Goal: Task Accomplishment & Management: Complete application form

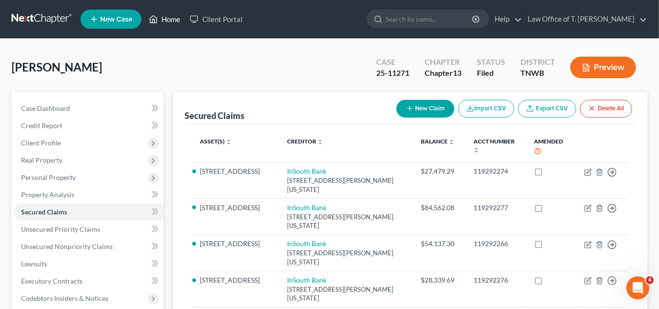
click at [169, 23] on link "Home" at bounding box center [164, 19] width 41 height 17
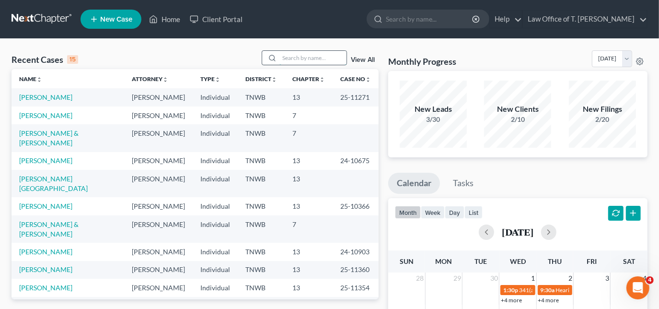
click at [326, 59] on input "search" at bounding box center [313, 58] width 67 height 14
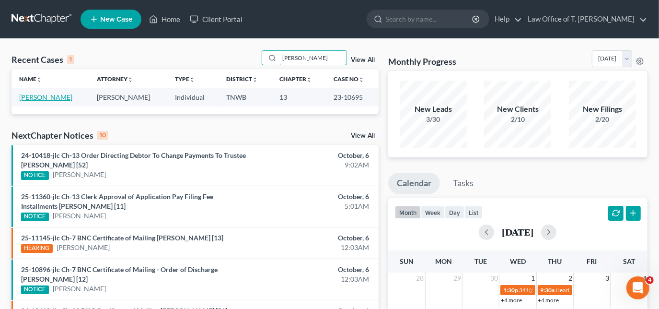
type input "[PERSON_NAME]"
click at [59, 96] on link "[PERSON_NAME]" at bounding box center [45, 97] width 53 height 8
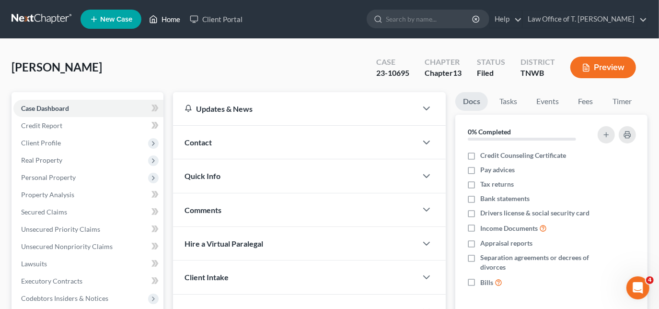
click at [167, 21] on link "Home" at bounding box center [164, 19] width 41 height 17
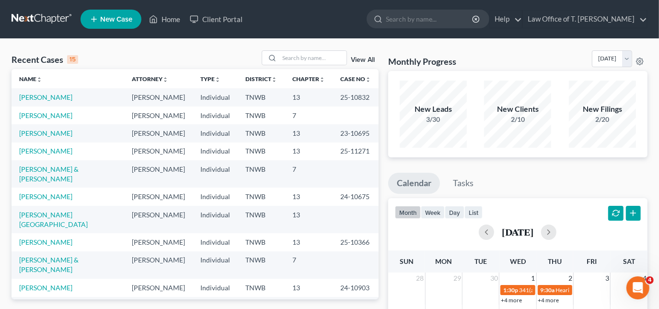
click at [54, 102] on td "[PERSON_NAME]" at bounding box center [68, 97] width 113 height 18
click at [51, 94] on link "[PERSON_NAME]" at bounding box center [45, 97] width 53 height 8
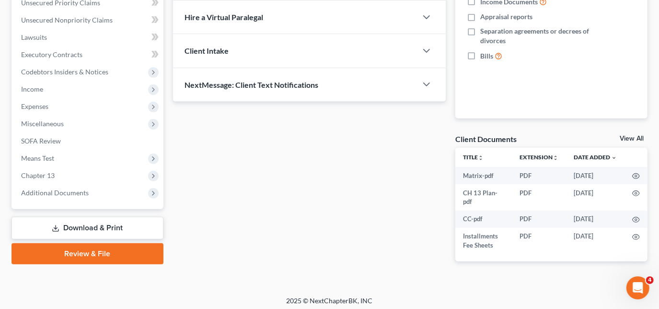
scroll to position [230, 0]
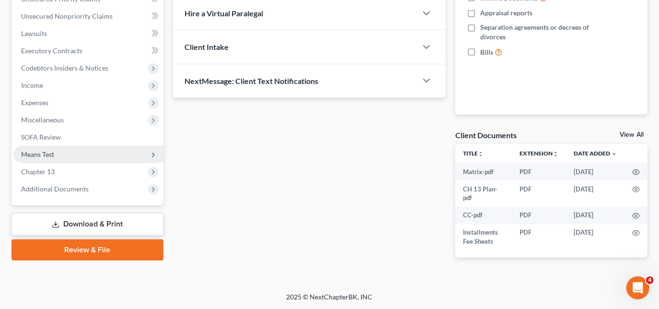
click at [46, 152] on span "Means Test" at bounding box center [37, 154] width 33 height 8
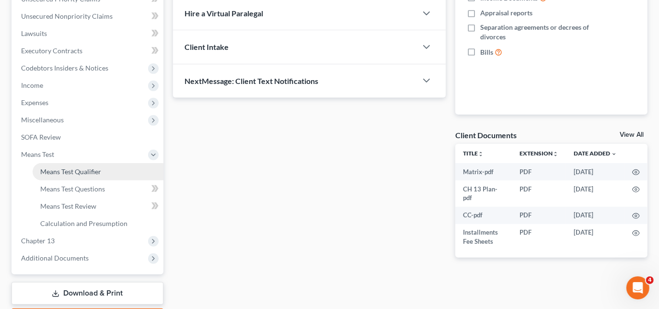
click at [59, 170] on span "Means Test Qualifier" at bounding box center [70, 171] width 61 height 8
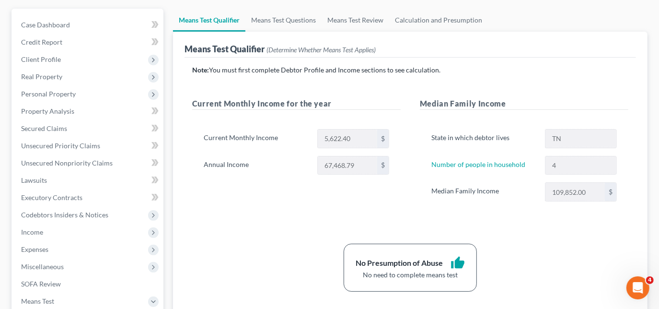
scroll to position [87, 0]
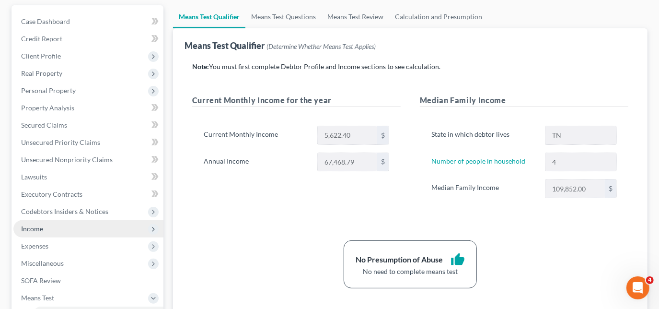
click at [25, 231] on span "Income" at bounding box center [32, 228] width 22 height 8
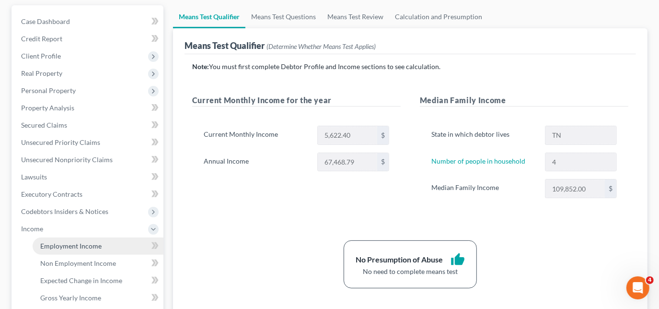
click at [73, 240] on link "Employment Income" at bounding box center [98, 245] width 131 height 17
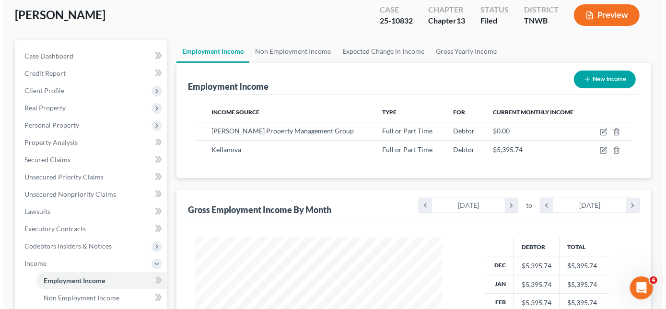
scroll to position [122, 0]
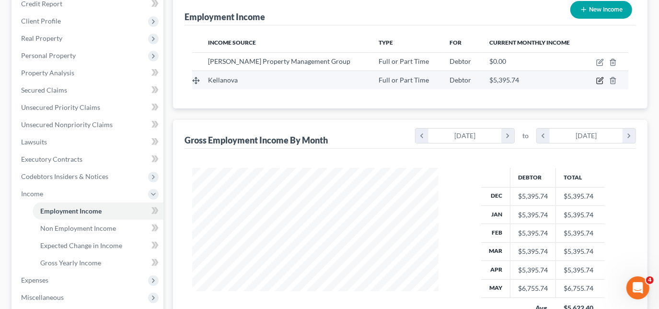
click at [600, 81] on icon "button" at bounding box center [601, 80] width 4 height 4
select select "0"
select select "23"
select select "2"
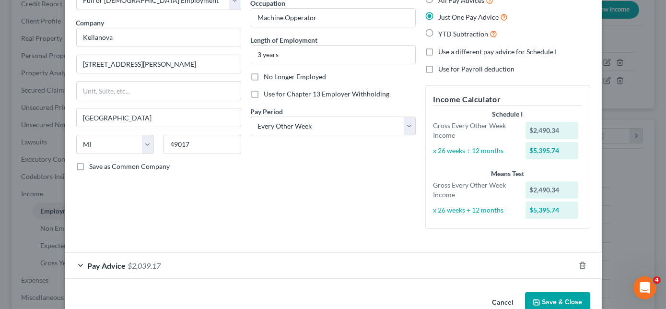
scroll to position [85, 0]
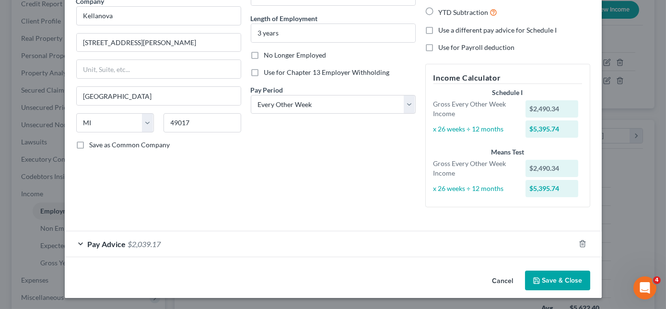
click at [81, 239] on div "Pay Advice $2,039.17" at bounding box center [320, 243] width 510 height 25
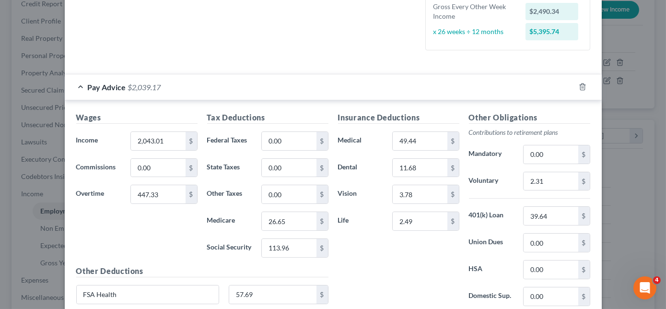
scroll to position [242, 0]
click at [162, 223] on div "Wages Income * 2,043.01 $ Commissions 0.00 $ Overtime 447.33 $" at bounding box center [136, 188] width 131 height 153
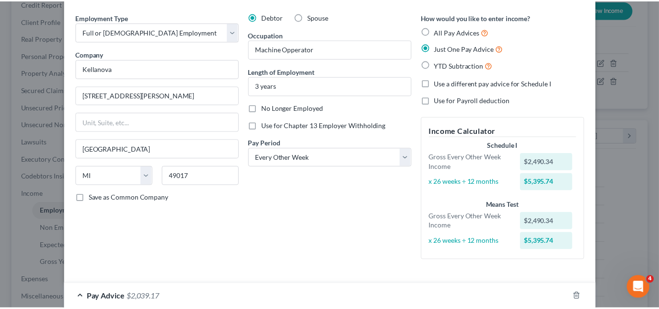
scroll to position [0, 0]
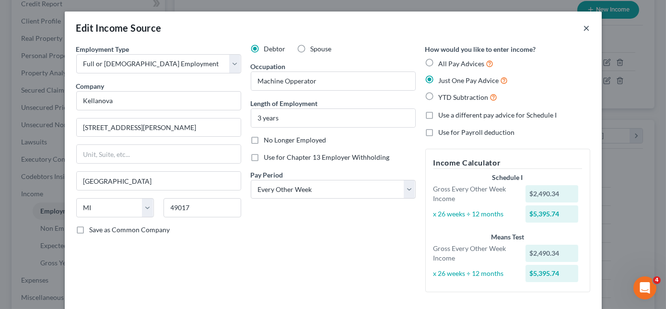
click at [584, 29] on button "×" at bounding box center [587, 28] width 7 height 12
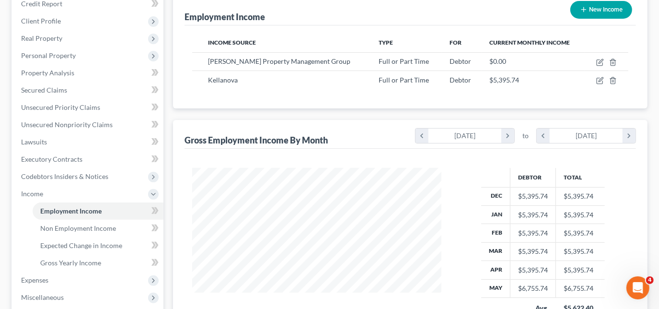
scroll to position [479368, 479273]
click at [45, 143] on span "Lawsuits" at bounding box center [34, 142] width 26 height 8
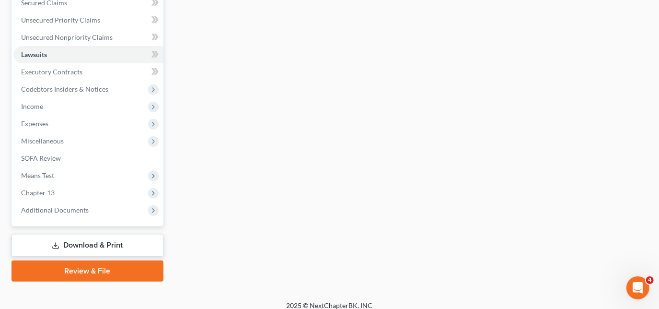
scroll to position [217, 0]
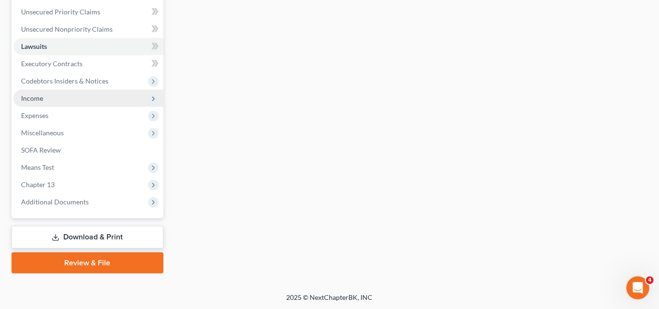
click at [50, 101] on span "Income" at bounding box center [88, 98] width 150 height 17
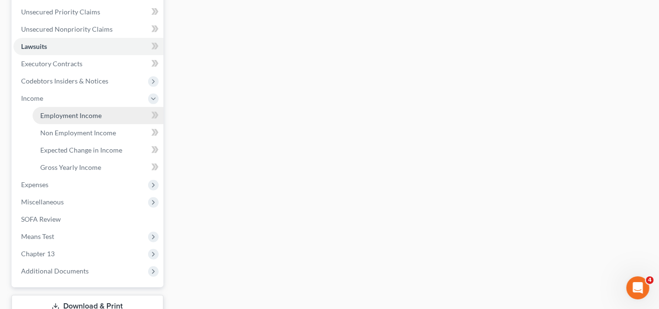
click at [58, 115] on span "Employment Income" at bounding box center [70, 115] width 61 height 8
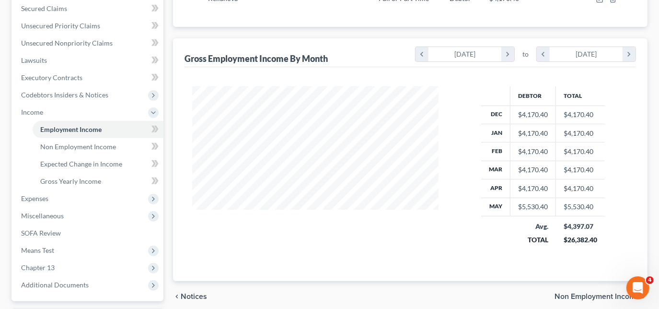
scroll to position [244, 0]
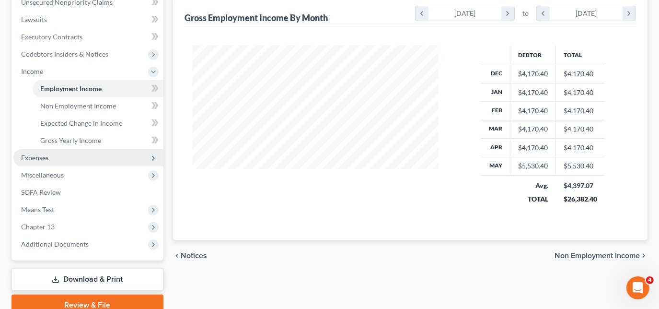
click at [97, 159] on span "Expenses" at bounding box center [88, 157] width 150 height 17
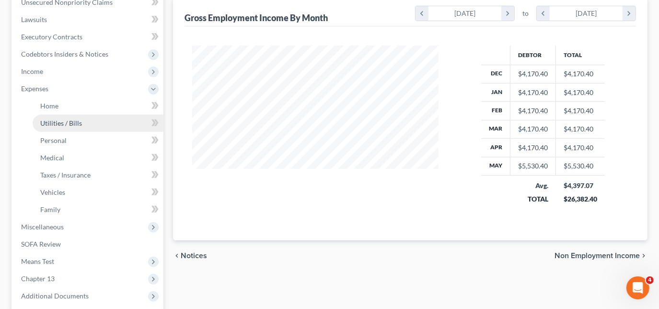
click at [63, 123] on span "Utilities / Bills" at bounding box center [61, 123] width 42 height 8
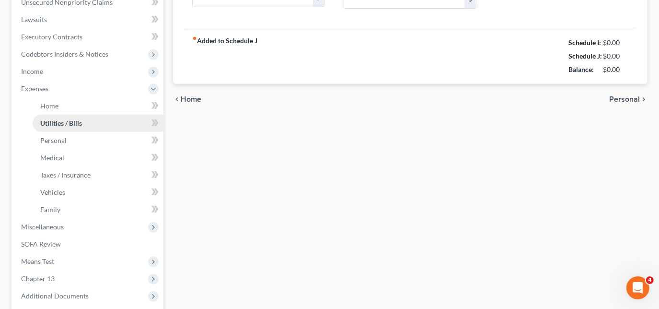
type input "180.00"
type input "0.00"
type input "150.00"
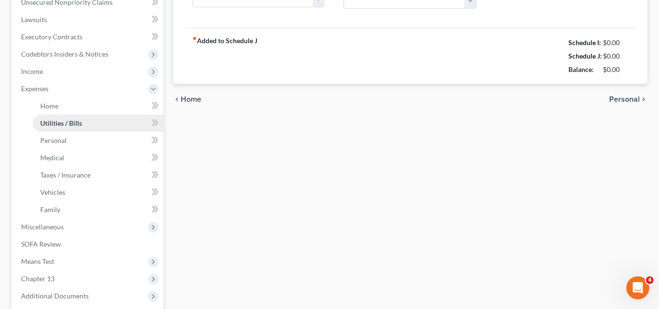
type input "0.00"
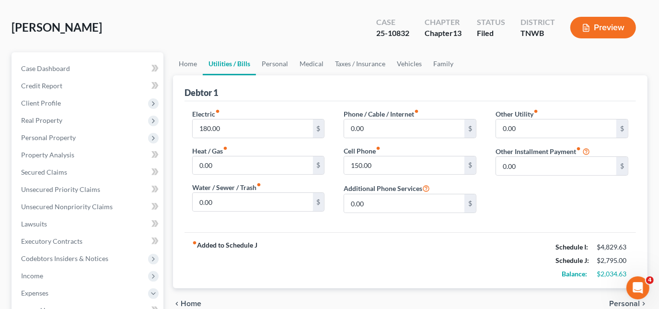
scroll to position [52, 0]
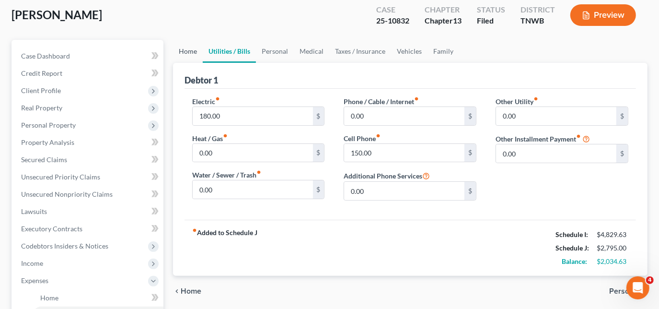
click at [191, 50] on link "Home" at bounding box center [188, 51] width 30 height 23
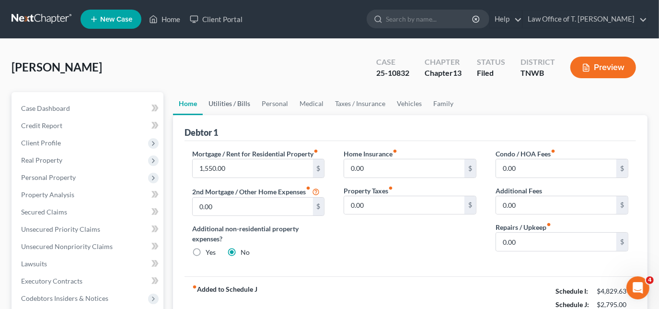
click at [223, 106] on link "Utilities / Bills" at bounding box center [229, 103] width 53 height 23
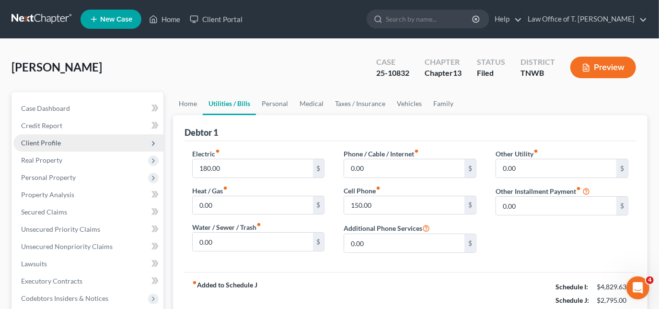
click at [59, 143] on span "Client Profile" at bounding box center [41, 143] width 40 height 8
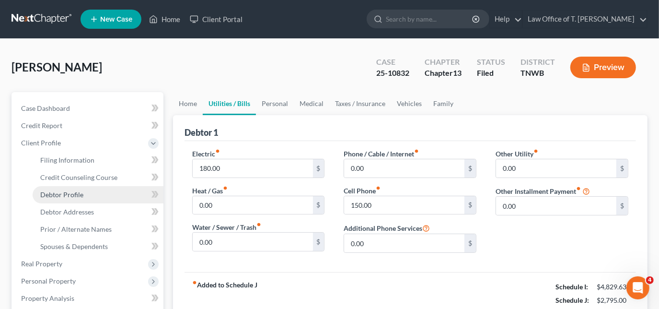
click at [72, 197] on span "Debtor Profile" at bounding box center [61, 194] width 43 height 8
select select "0"
select select "3"
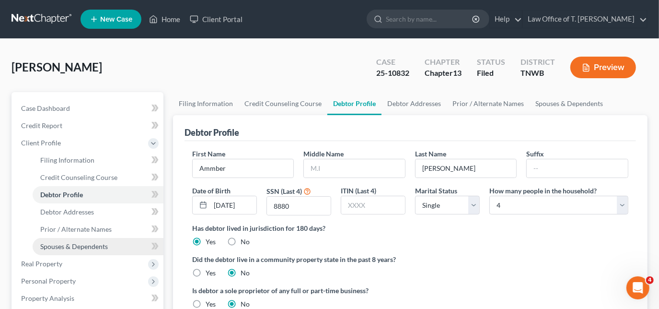
click at [84, 246] on span "Spouses & Dependents" at bounding box center [74, 246] width 68 height 8
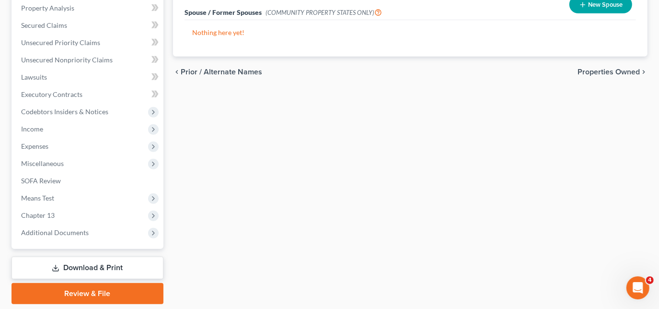
scroll to position [314, 0]
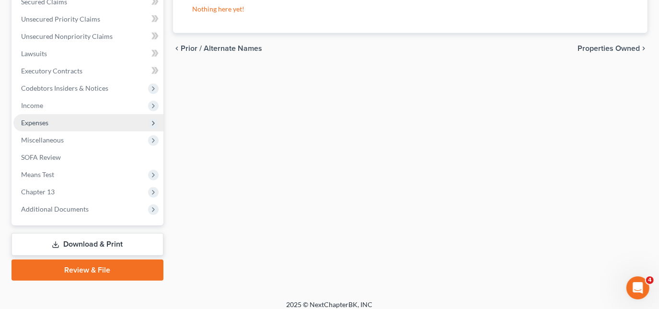
click at [51, 123] on span "Expenses" at bounding box center [88, 122] width 150 height 17
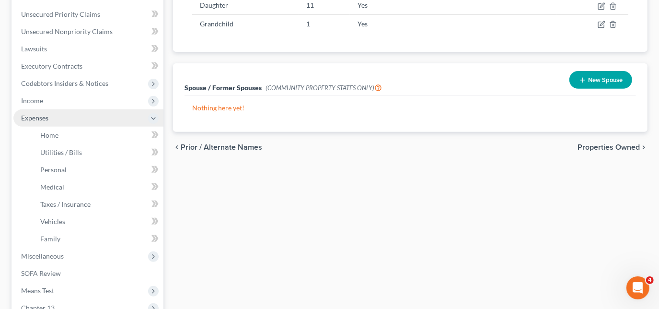
scroll to position [210, 0]
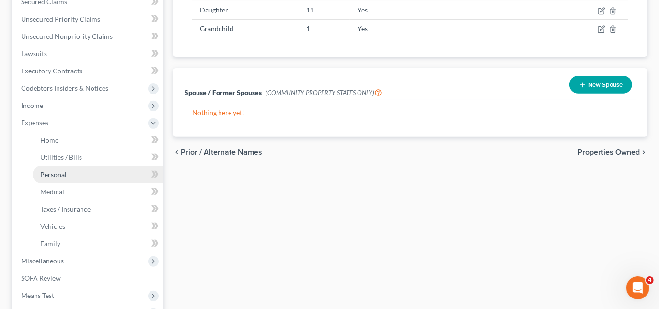
click at [66, 173] on span "Personal" at bounding box center [53, 174] width 26 height 8
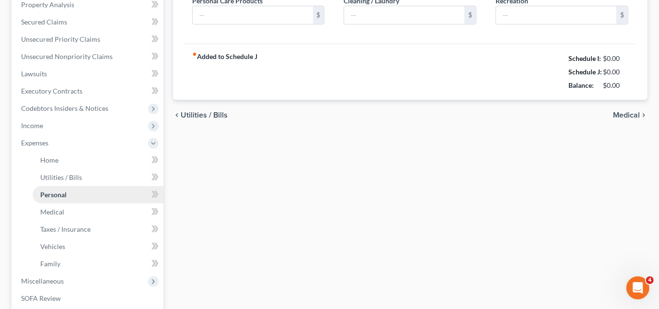
type input "500.00"
type input "50.00"
type input "0.00"
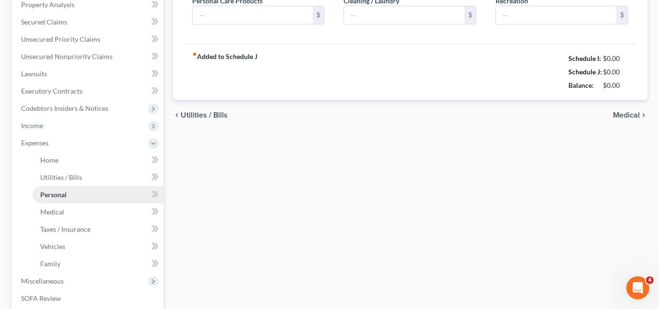
type input "0.00"
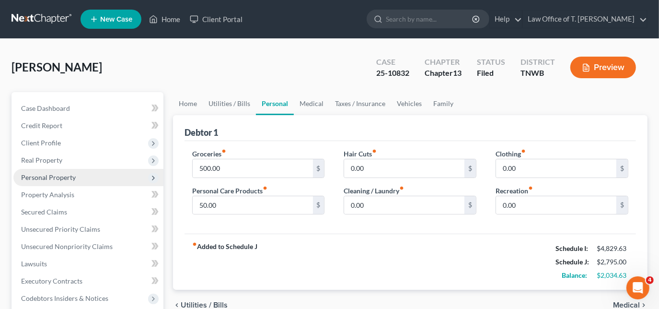
click at [54, 174] on span "Personal Property" at bounding box center [48, 177] width 55 height 8
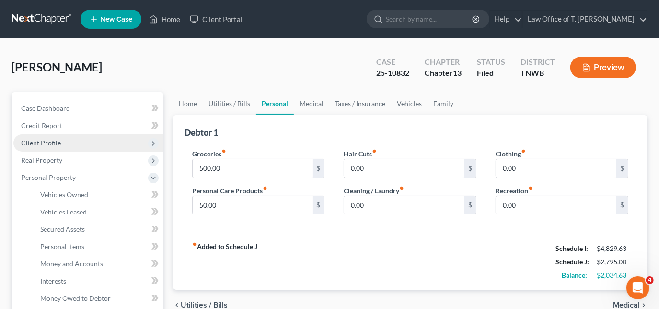
click at [55, 145] on span "Client Profile" at bounding box center [41, 143] width 40 height 8
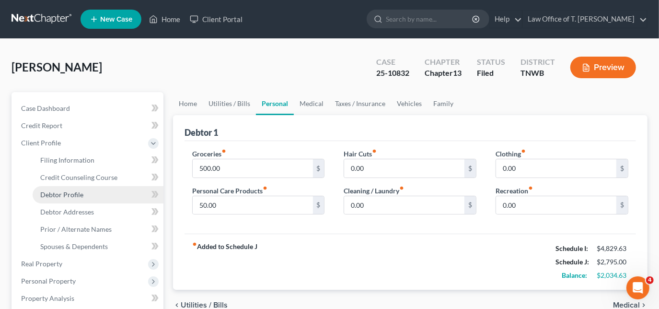
click at [62, 190] on span "Debtor Profile" at bounding box center [61, 194] width 43 height 8
select select "0"
select select "3"
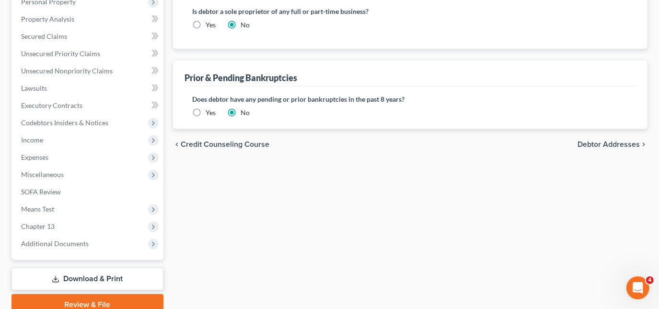
scroll to position [296, 0]
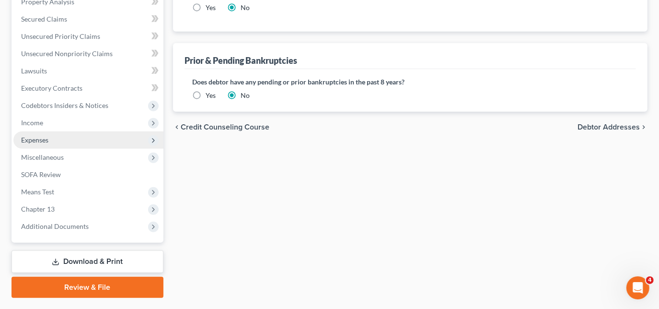
click at [120, 140] on span "Expenses" at bounding box center [88, 139] width 150 height 17
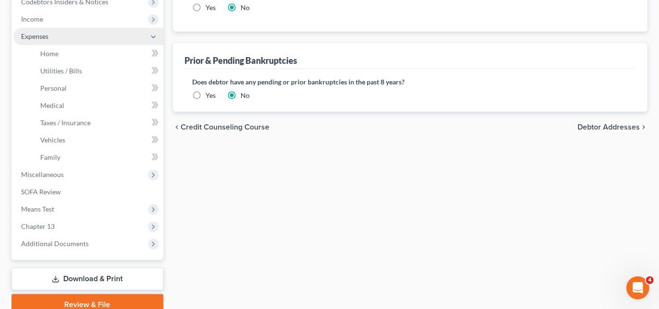
scroll to position [193, 0]
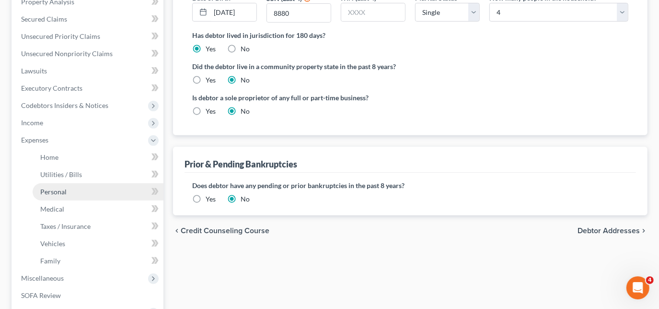
click at [63, 189] on span "Personal" at bounding box center [53, 191] width 26 height 8
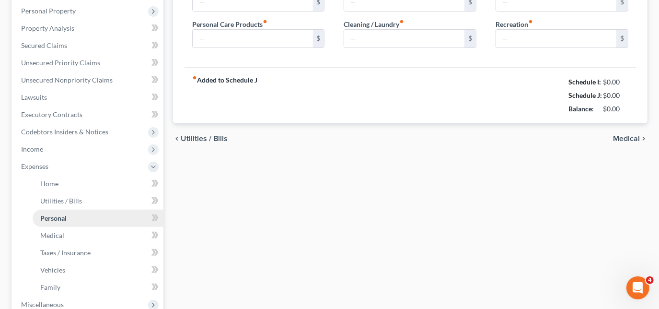
type input "500.00"
type input "50.00"
type input "0.00"
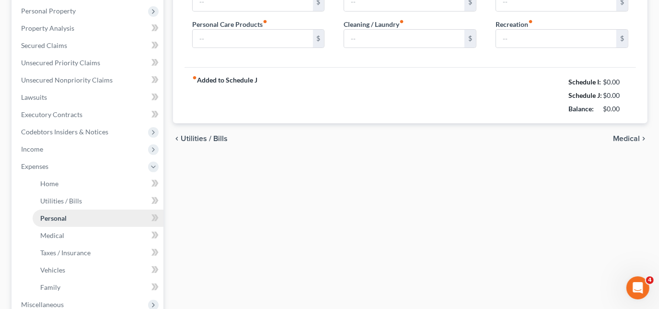
type input "0.00"
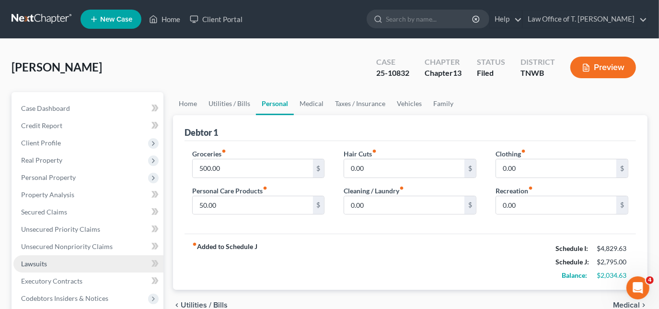
click at [38, 258] on link "Lawsuits" at bounding box center [88, 263] width 150 height 17
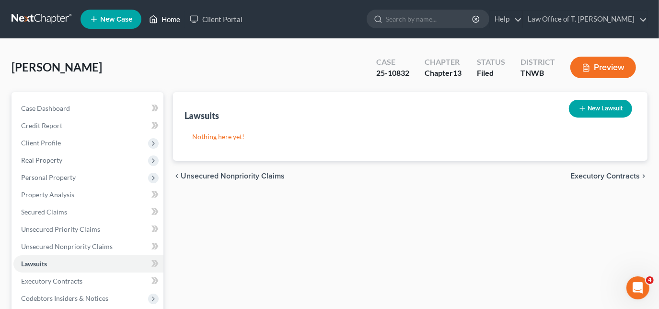
click at [157, 19] on icon at bounding box center [153, 19] width 9 height 12
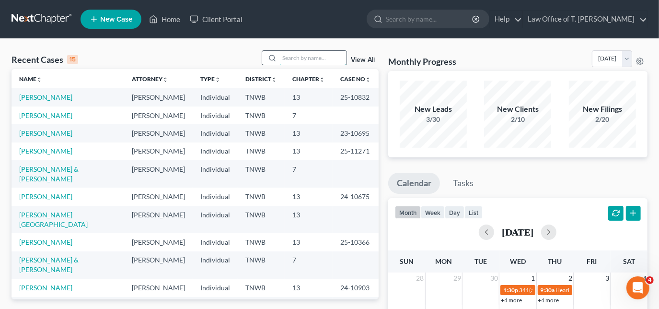
click at [316, 59] on input "search" at bounding box center [313, 58] width 67 height 14
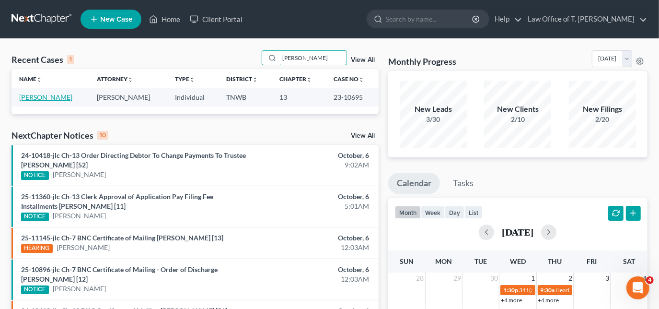
type input "[PERSON_NAME]"
click at [51, 98] on link "[PERSON_NAME]" at bounding box center [45, 97] width 53 height 8
